Goal: Task Accomplishment & Management: Manage account settings

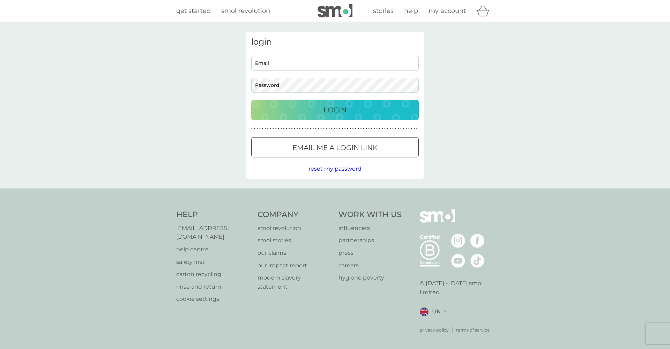
click at [313, 66] on input "Email" at bounding box center [334, 63] width 167 height 15
type input "[EMAIL_ADDRESS][DOMAIN_NAME]"
click at [335, 110] on button "Login" at bounding box center [334, 110] width 167 height 20
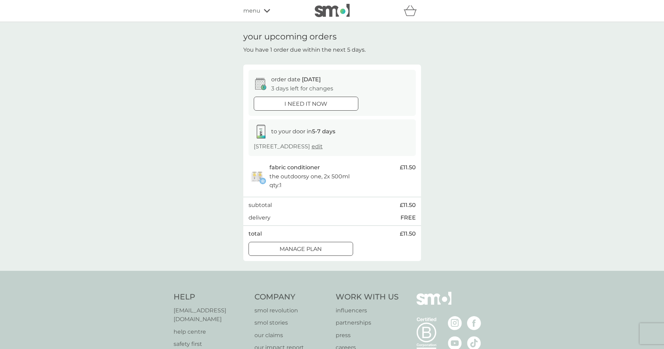
click at [299, 252] on div at bounding box center [300, 248] width 25 height 7
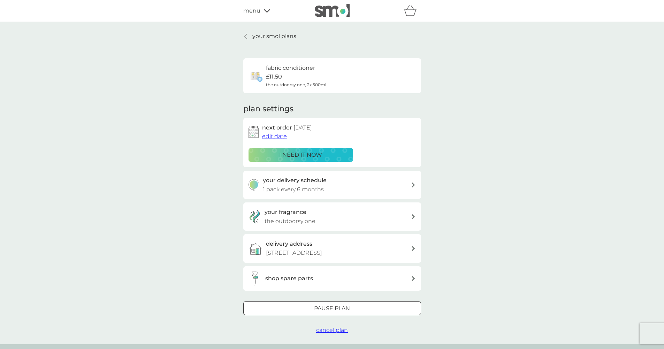
click at [273, 134] on span "edit date" at bounding box center [274, 136] width 25 height 7
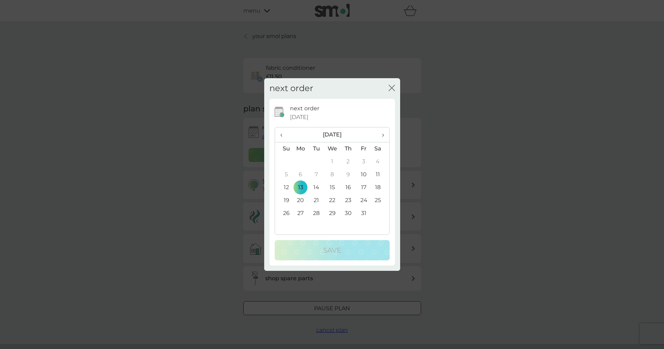
click at [383, 133] on span "›" at bounding box center [380, 134] width 7 height 15
click at [317, 185] on td "13" at bounding box center [317, 187] width 16 height 13
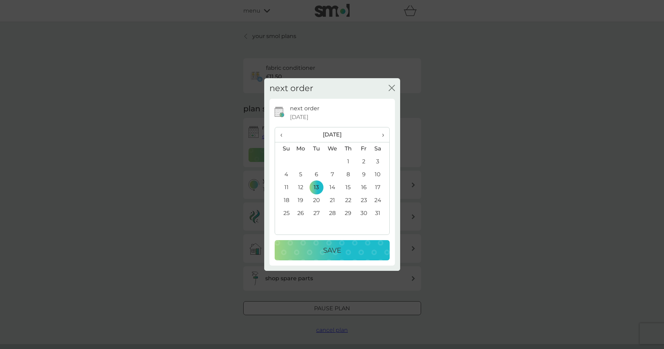
click at [335, 249] on p "Save" at bounding box center [332, 249] width 18 height 11
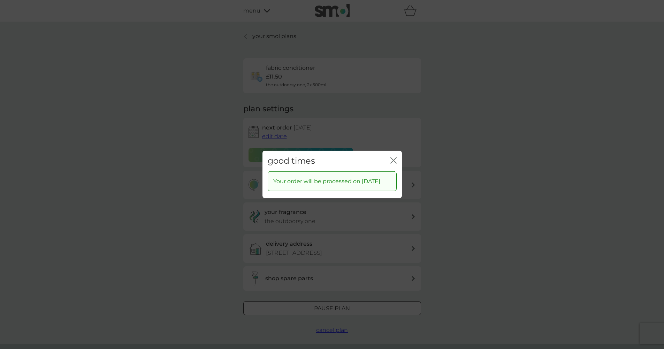
click at [394, 156] on div "close" at bounding box center [394, 161] width 6 height 10
click at [394, 157] on icon "close" at bounding box center [394, 160] width 6 height 6
